Goal: Find specific page/section: Find specific page/section

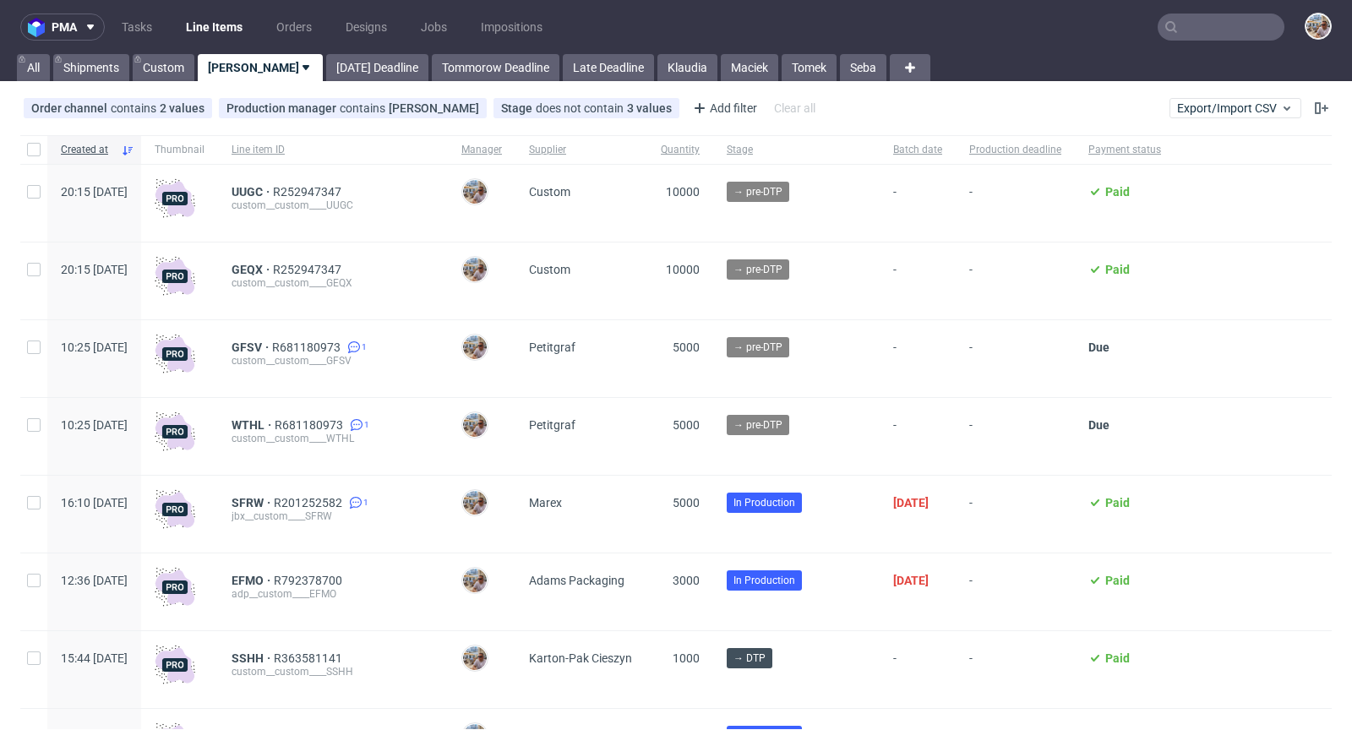
click at [1219, 24] on input "text" at bounding box center [1220, 27] width 127 height 27
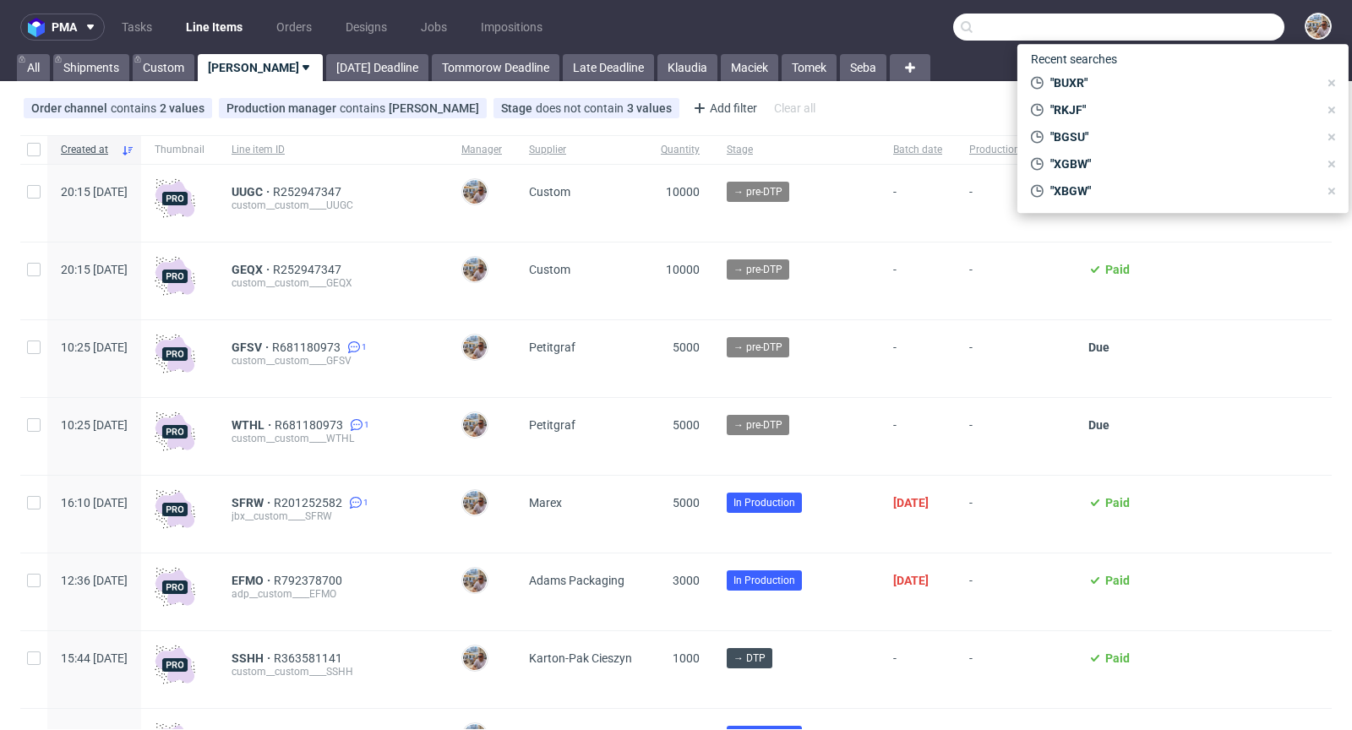
paste input "TPPN"
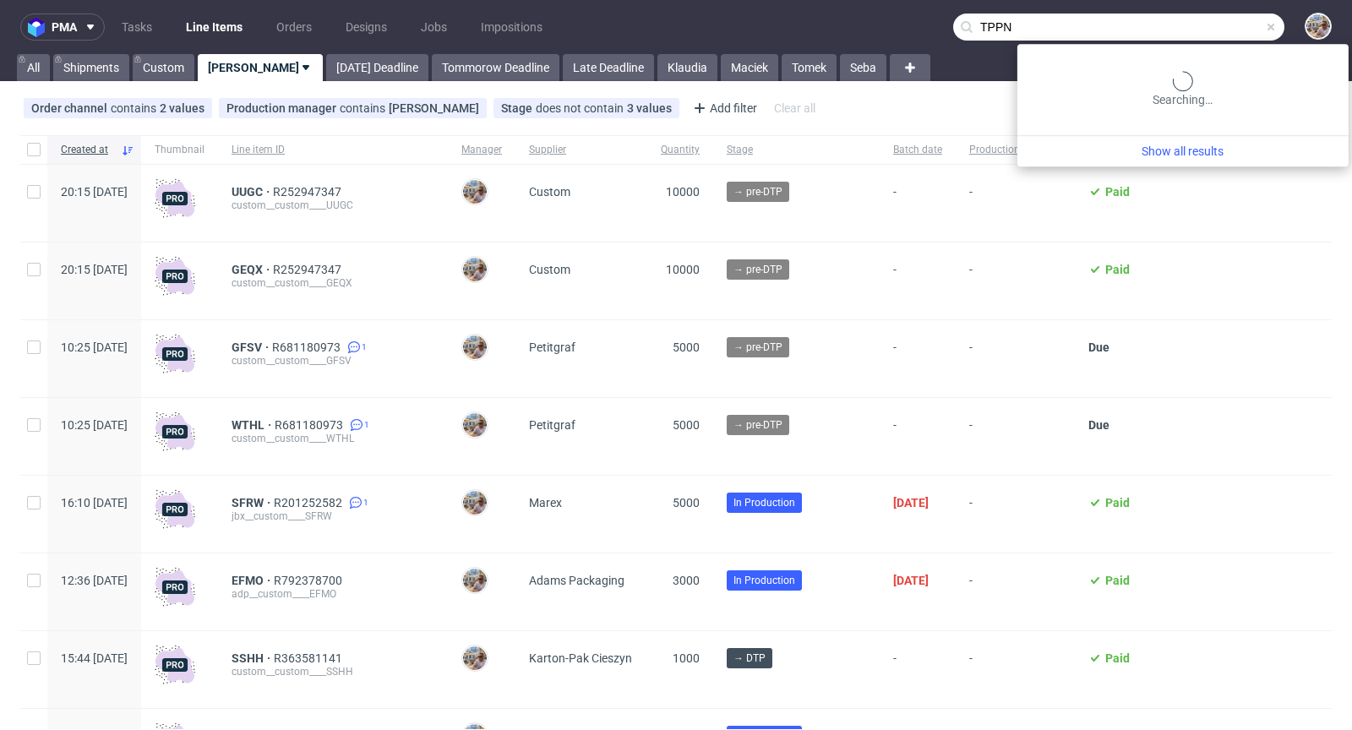
type input "TPPN"
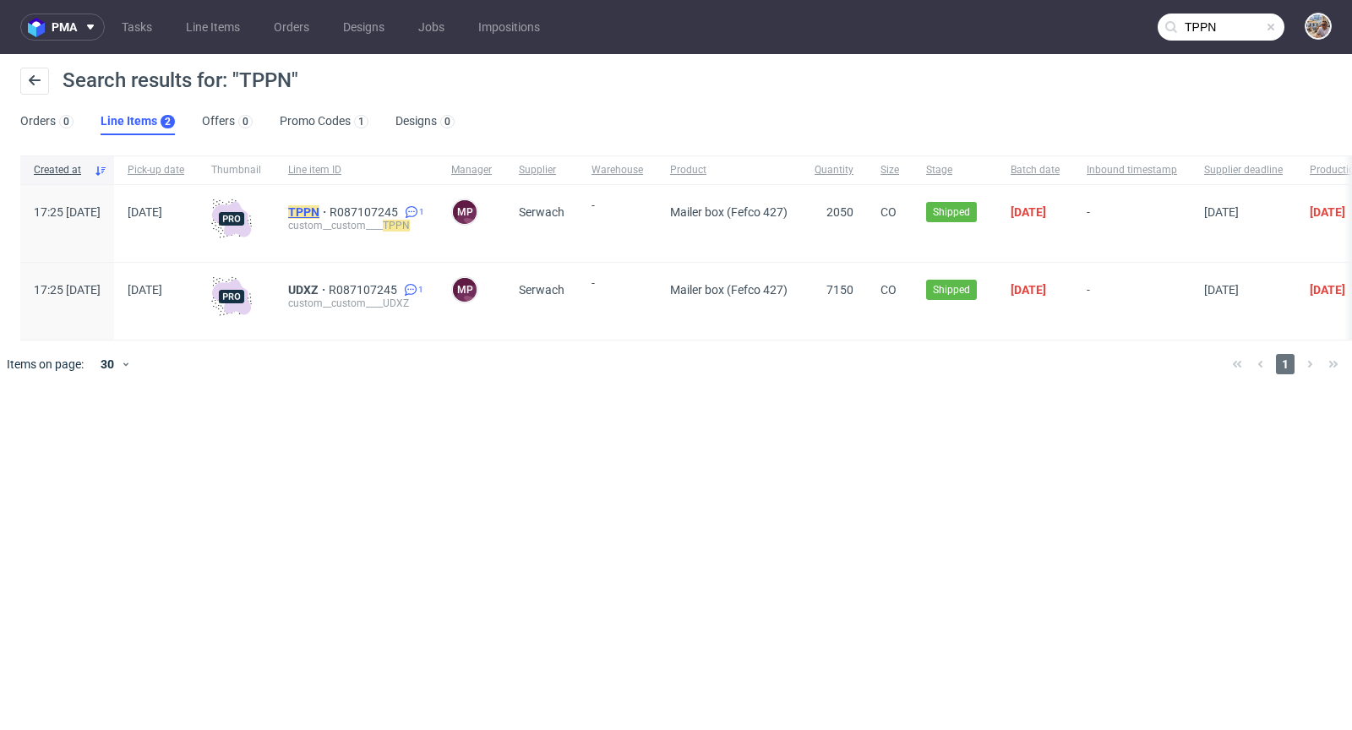
click at [319, 215] on mark "TPPN" at bounding box center [303, 212] width 31 height 14
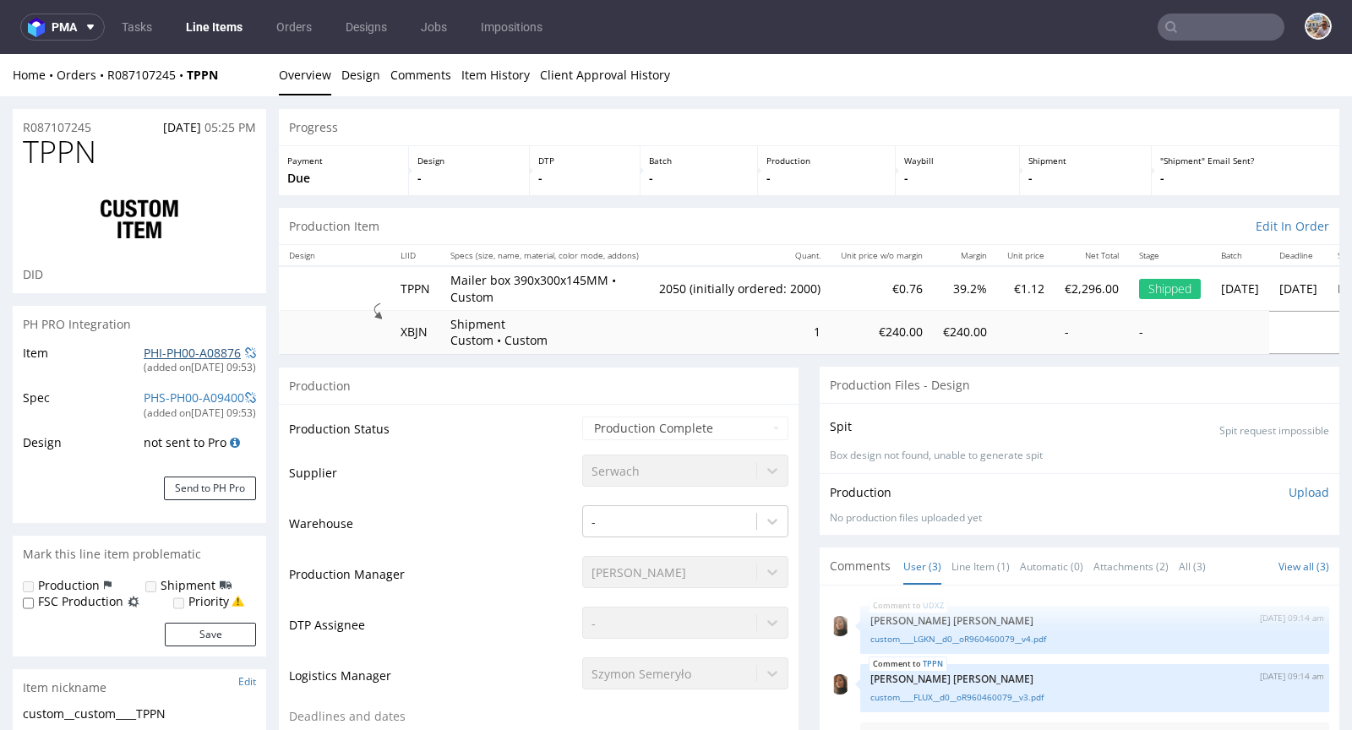
click at [183, 359] on link "PHI-PH00-A08876" at bounding box center [192, 353] width 97 height 16
